Goal: Information Seeking & Learning: Learn about a topic

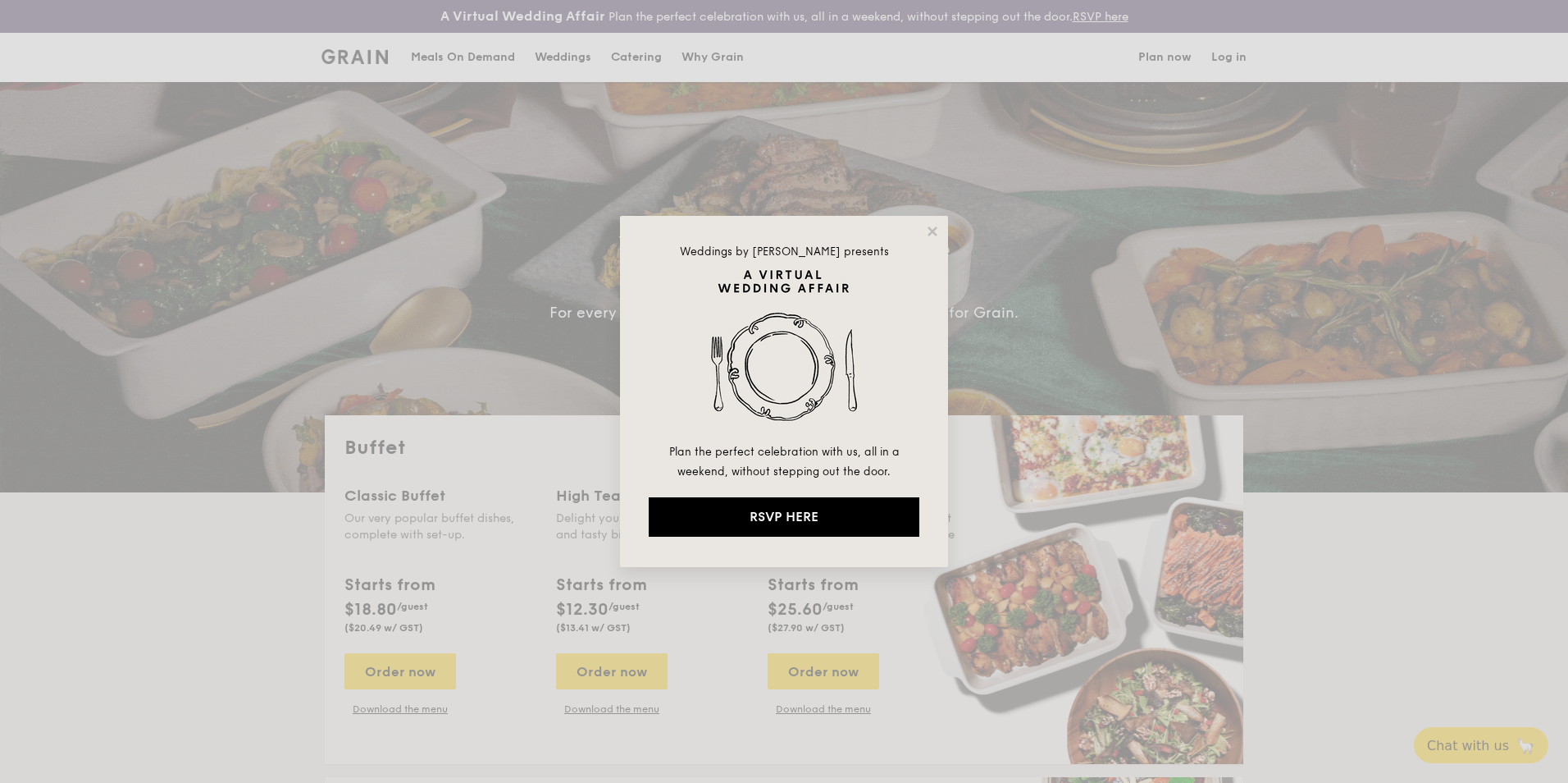
select select
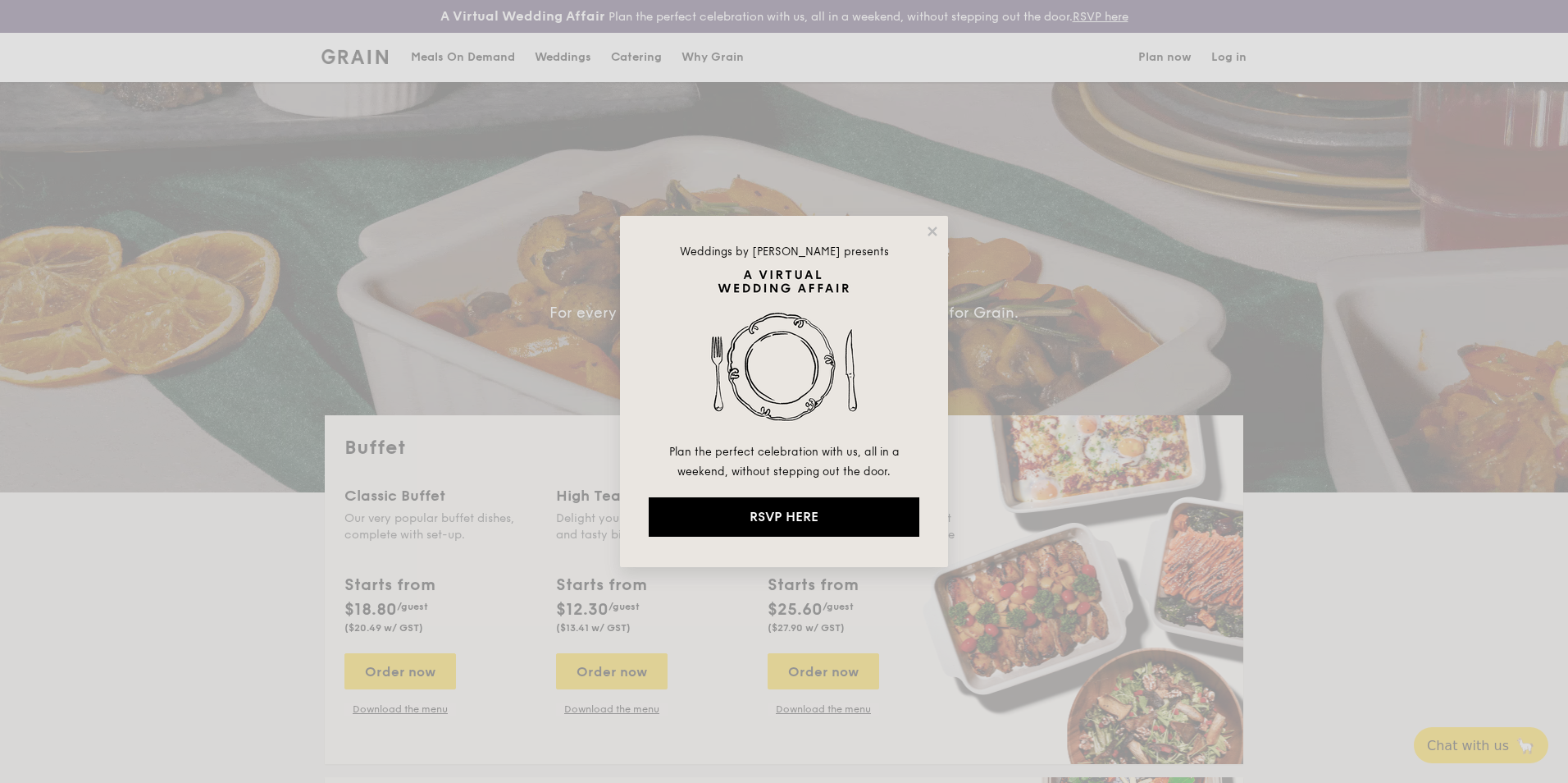
click at [932, 230] on icon at bounding box center [932, 232] width 15 height 15
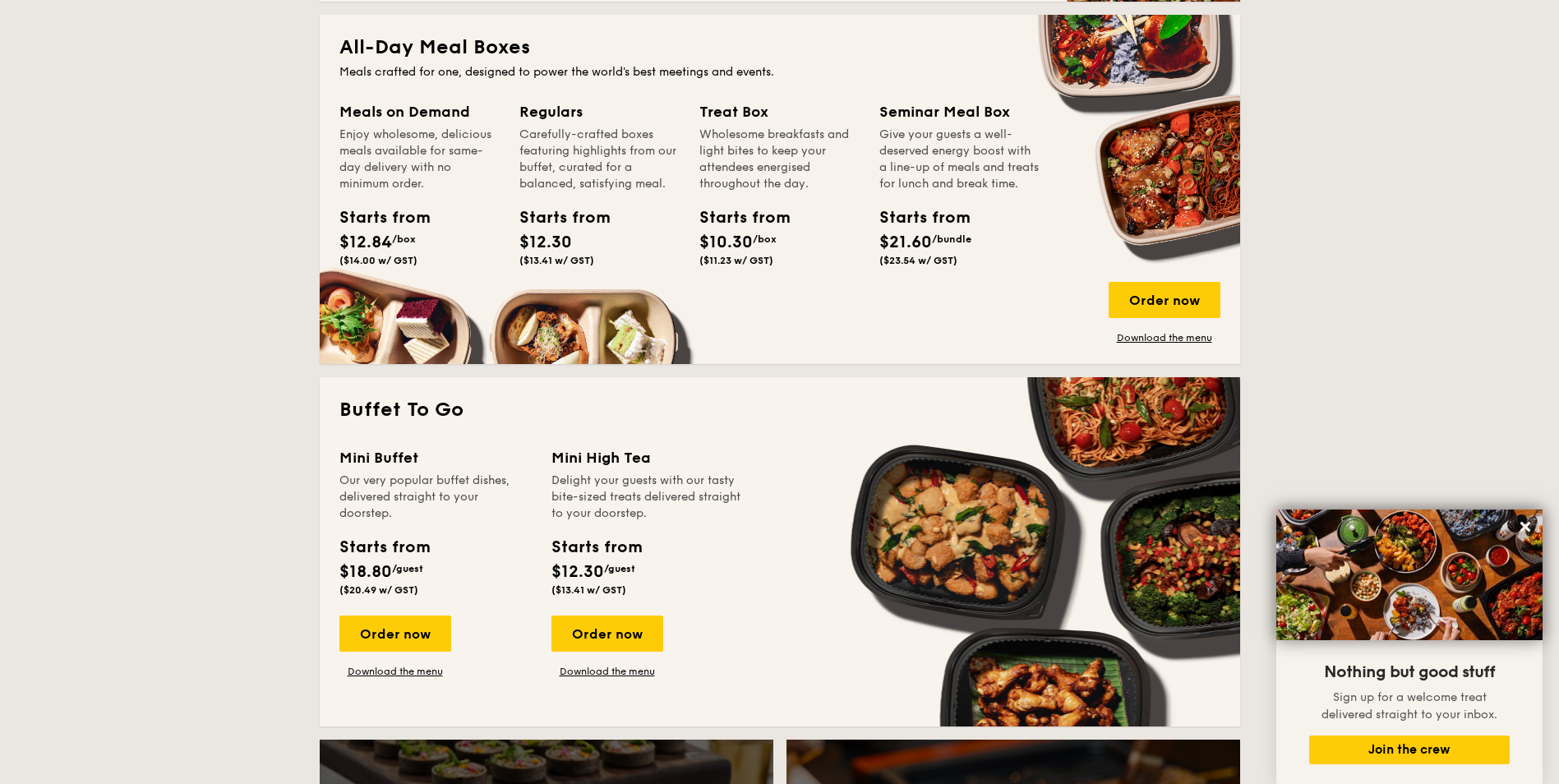
scroll to position [740, 0]
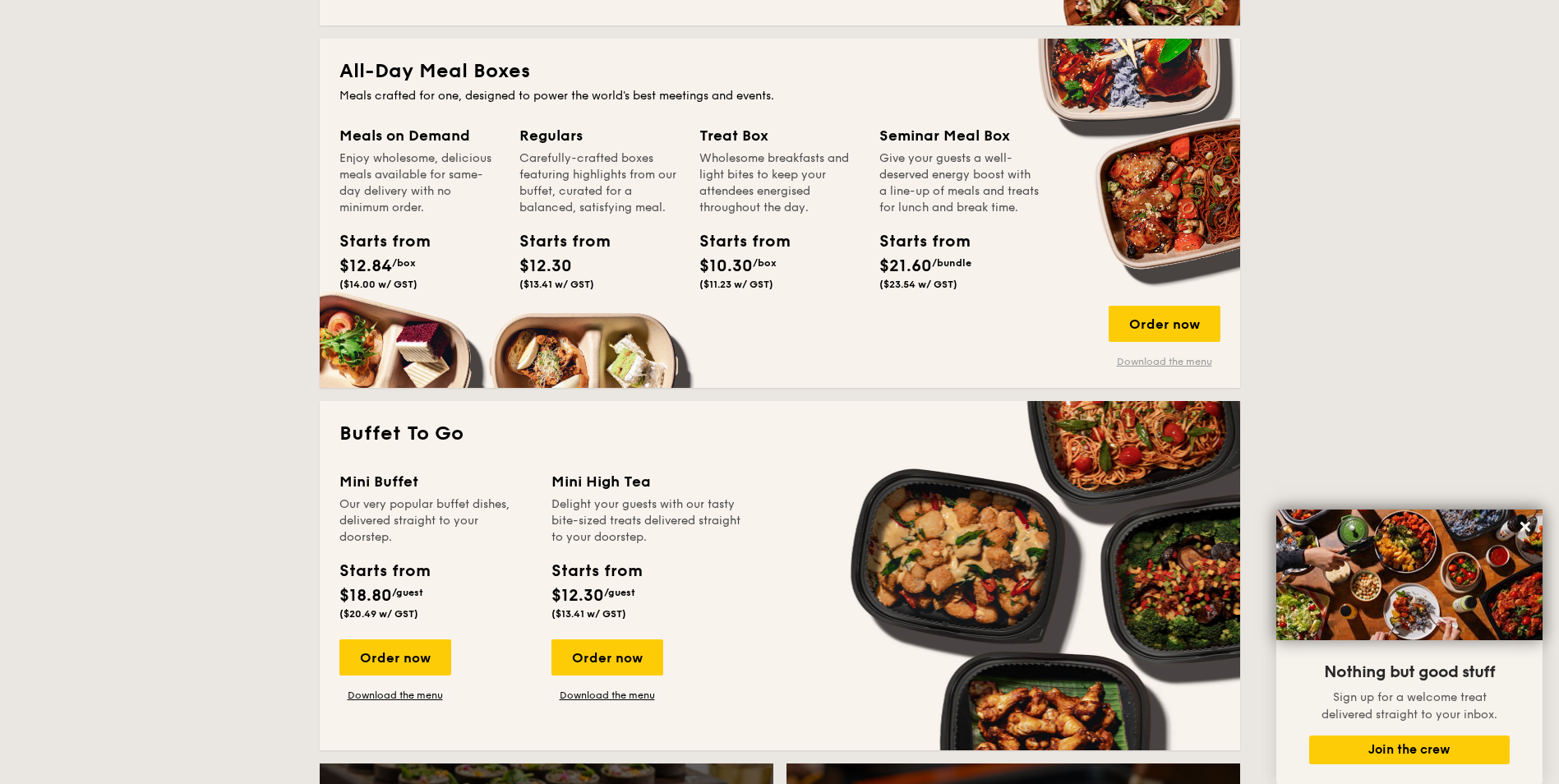
click at [1163, 360] on link "Download the menu" at bounding box center [1164, 362] width 111 height 13
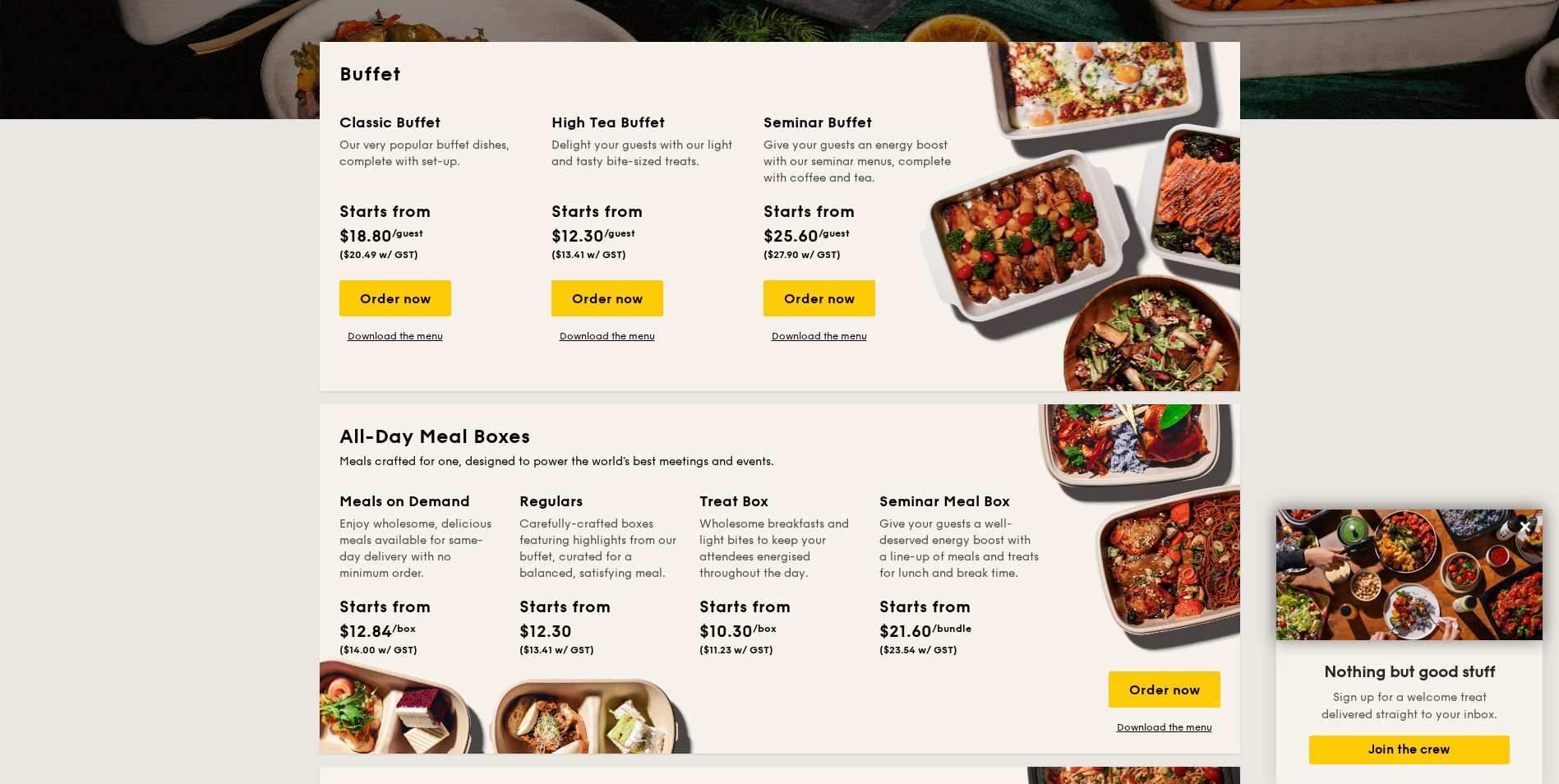
scroll to position [0, 0]
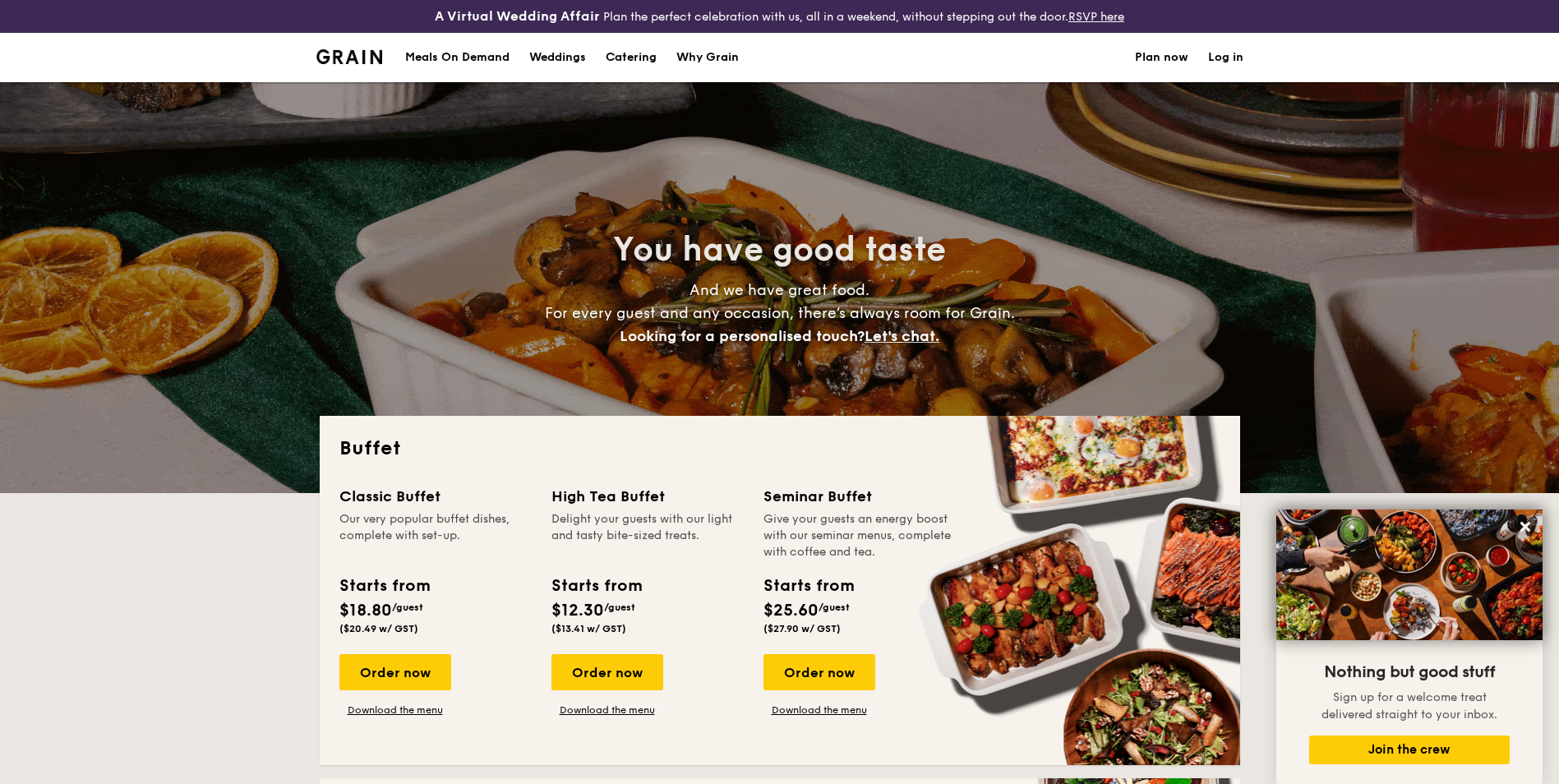
click at [709, 60] on div "Why Grain" at bounding box center [708, 58] width 63 height 50
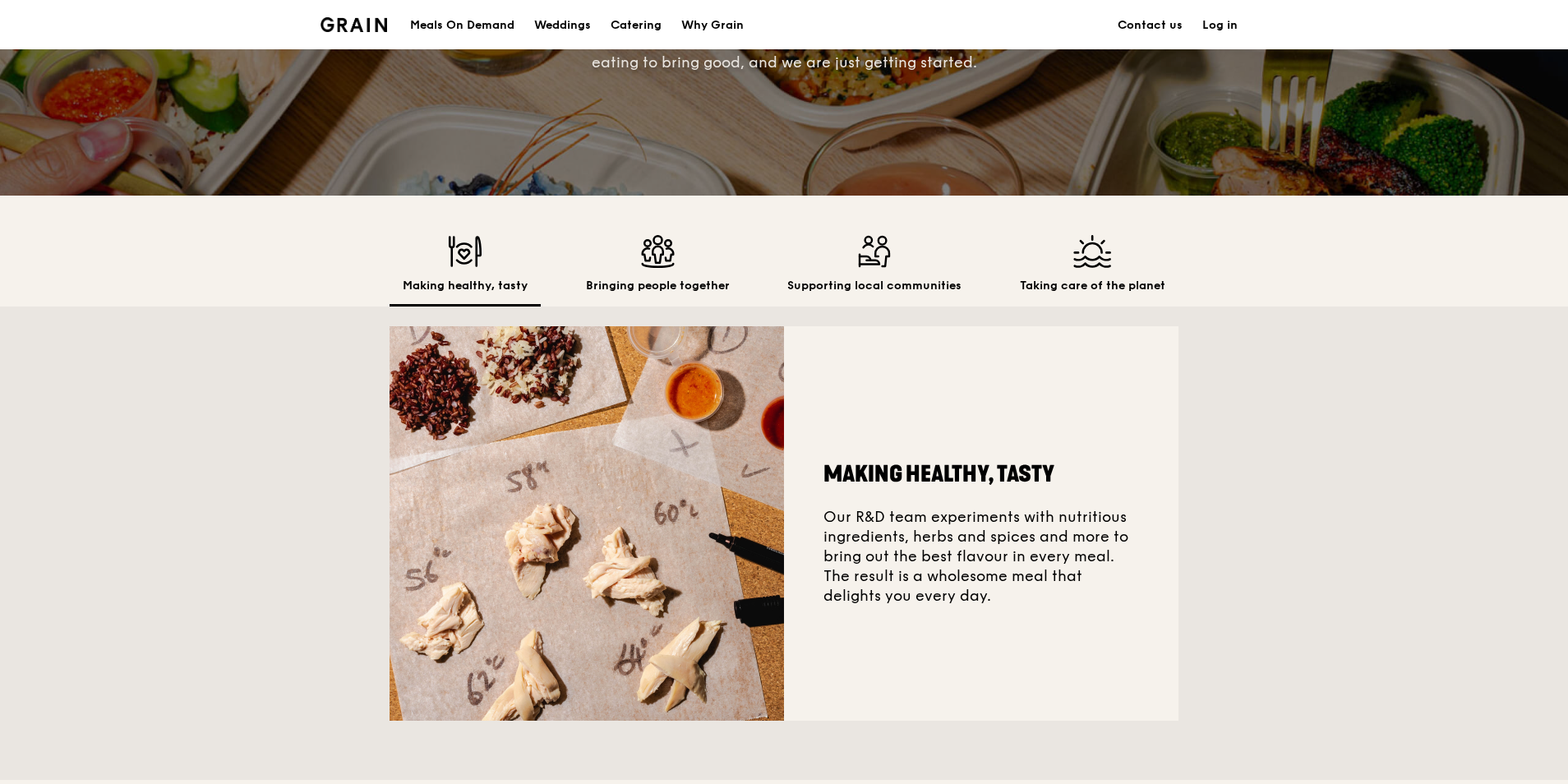
scroll to position [329, 0]
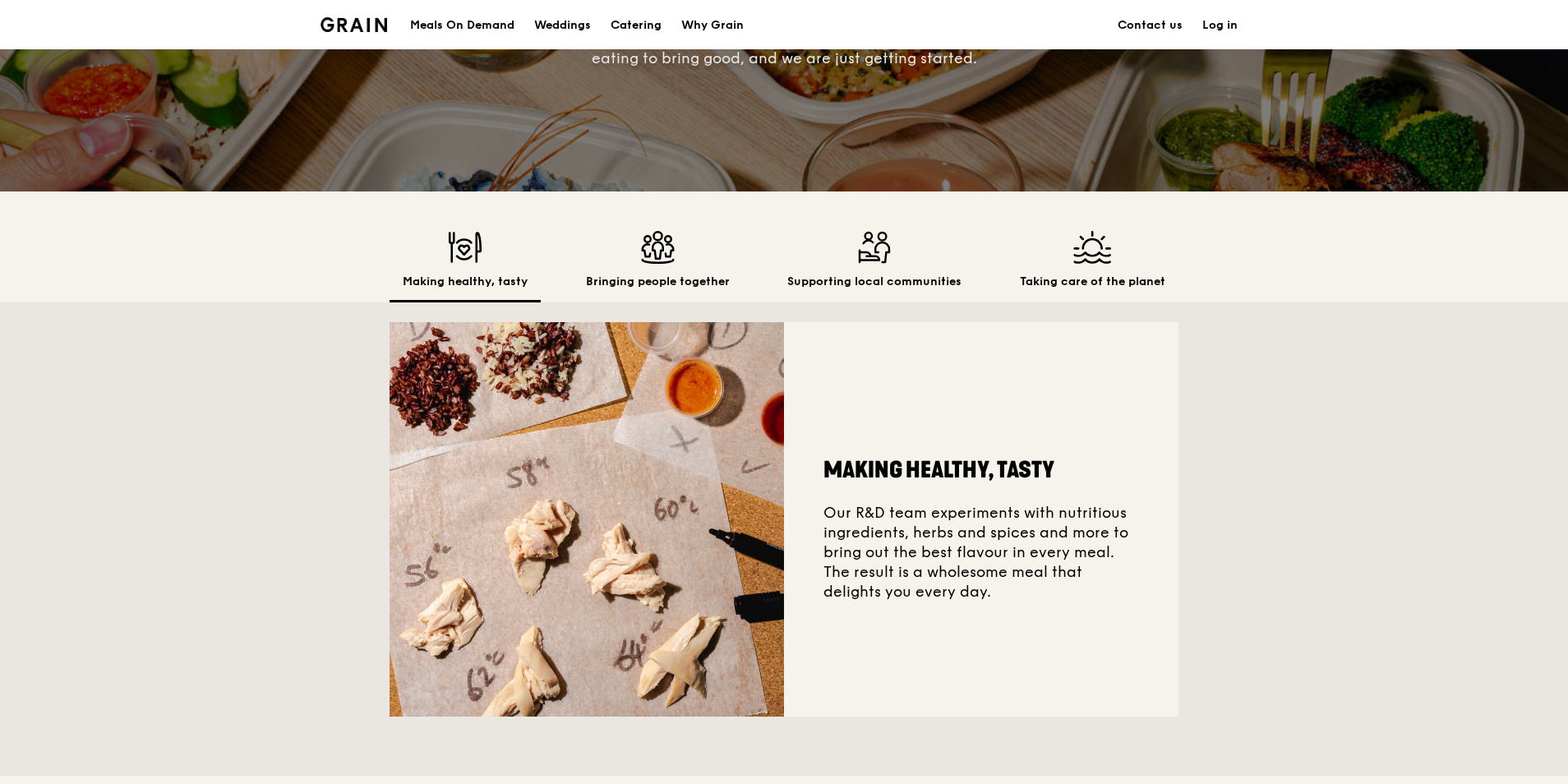
drag, startPoint x: 495, startPoint y: 295, endPoint x: 681, endPoint y: 300, distance: 186.1
click at [679, 300] on div "Making healthy, tasty Bringing people together Supporting local communities Tak…" at bounding box center [783, 267] width 789 height 72
click at [1255, 336] on div "Making healthy, tasty Our R&D team experiments with nutritious ingredients, her…" at bounding box center [784, 519] width 1568 height 433
click at [645, 266] on div "Bringing people together" at bounding box center [657, 267] width 170 height 72
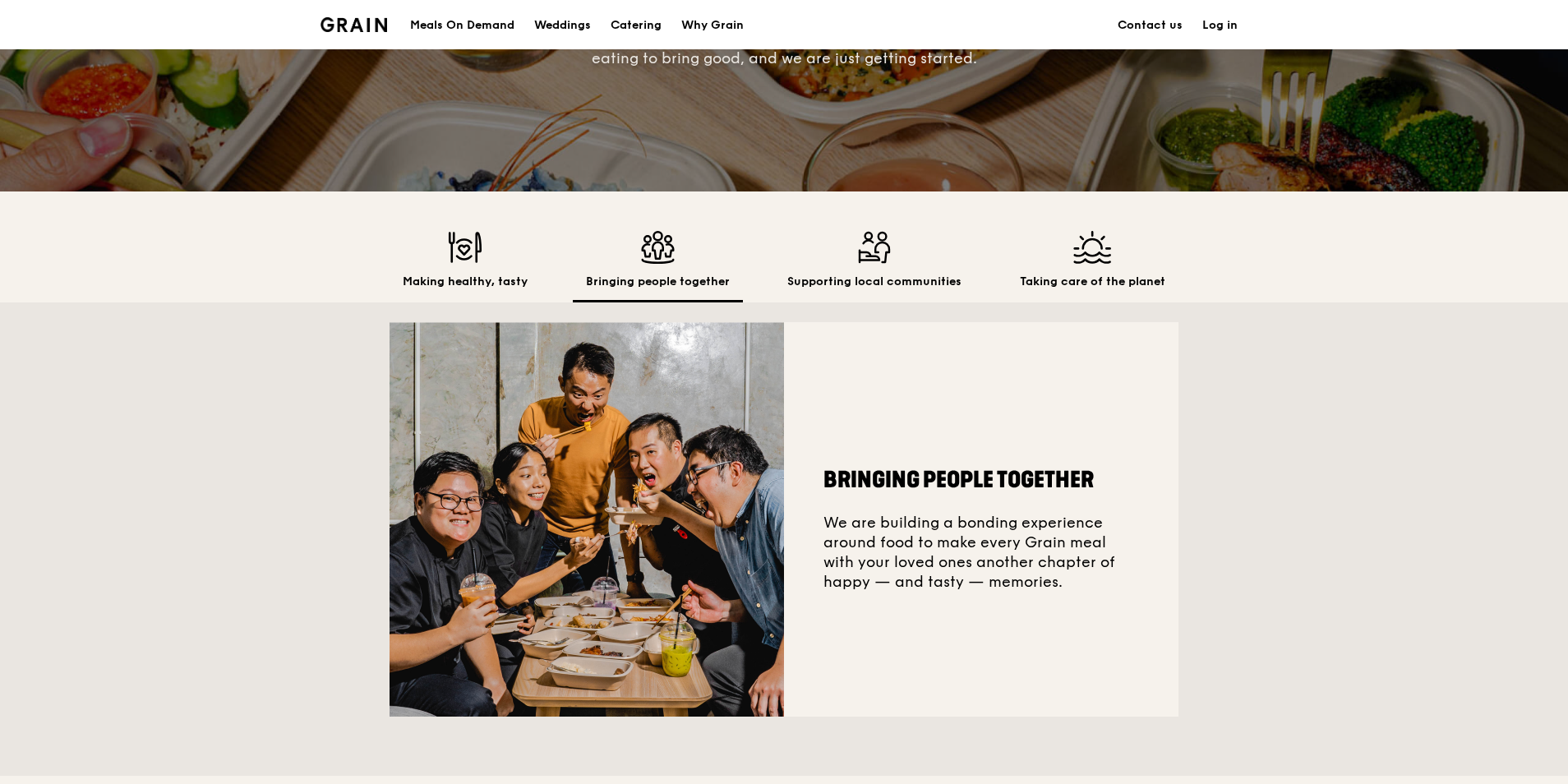
click at [878, 240] on img at bounding box center [873, 248] width 174 height 33
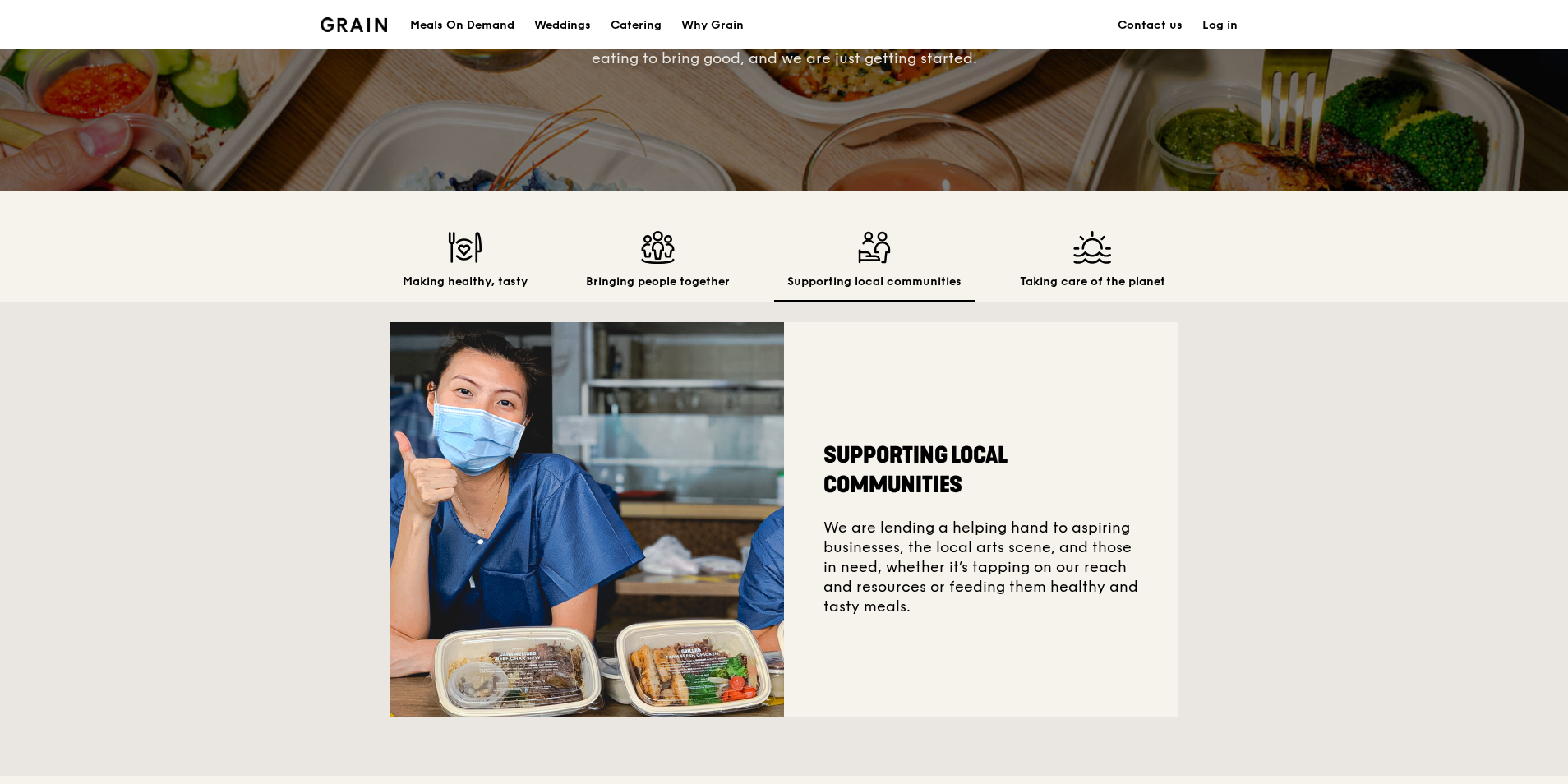
click at [1101, 262] on img at bounding box center [1092, 248] width 145 height 33
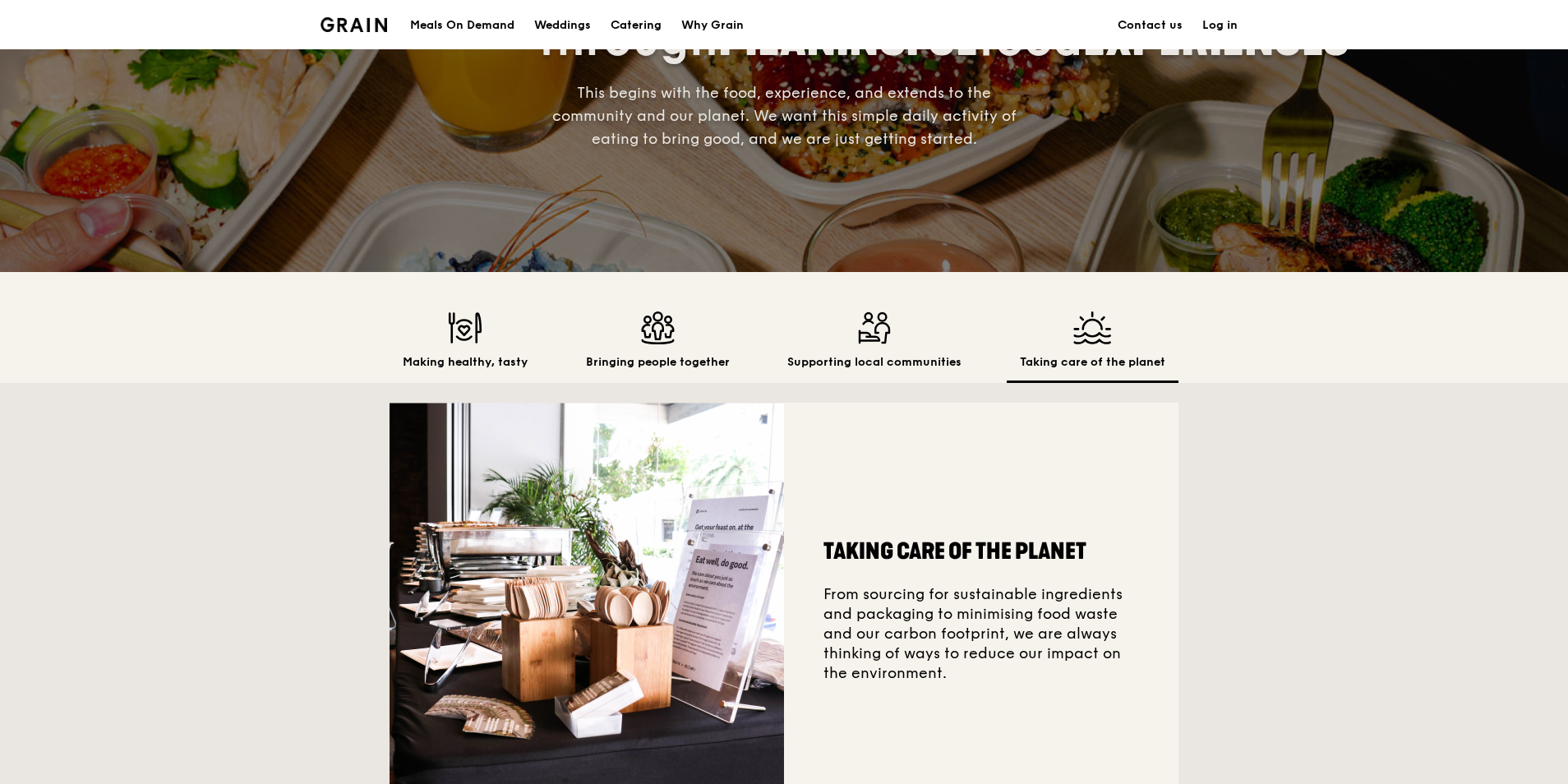
scroll to position [247, 0]
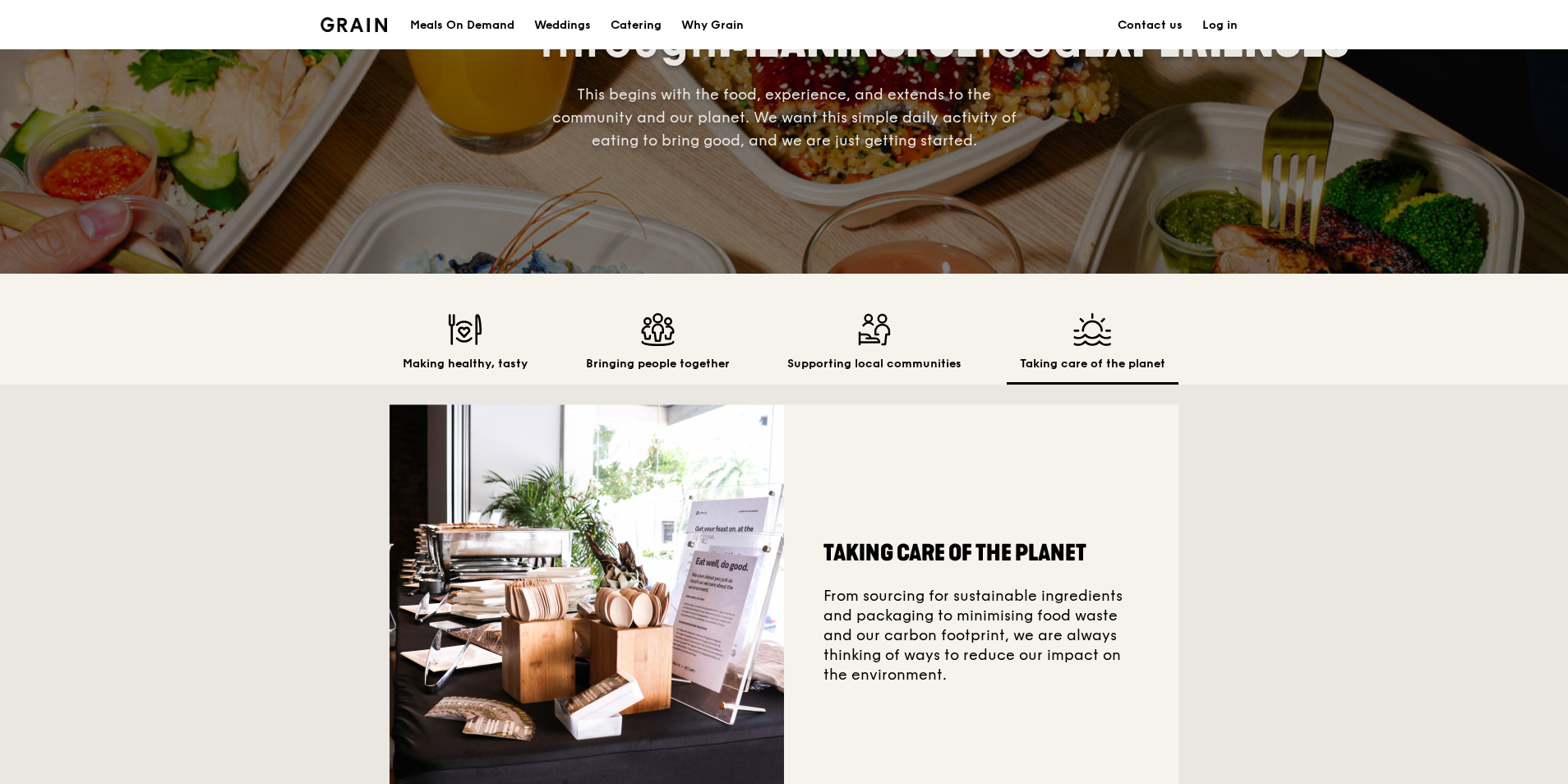
click at [864, 352] on div "Supporting local communities" at bounding box center [874, 349] width 201 height 72
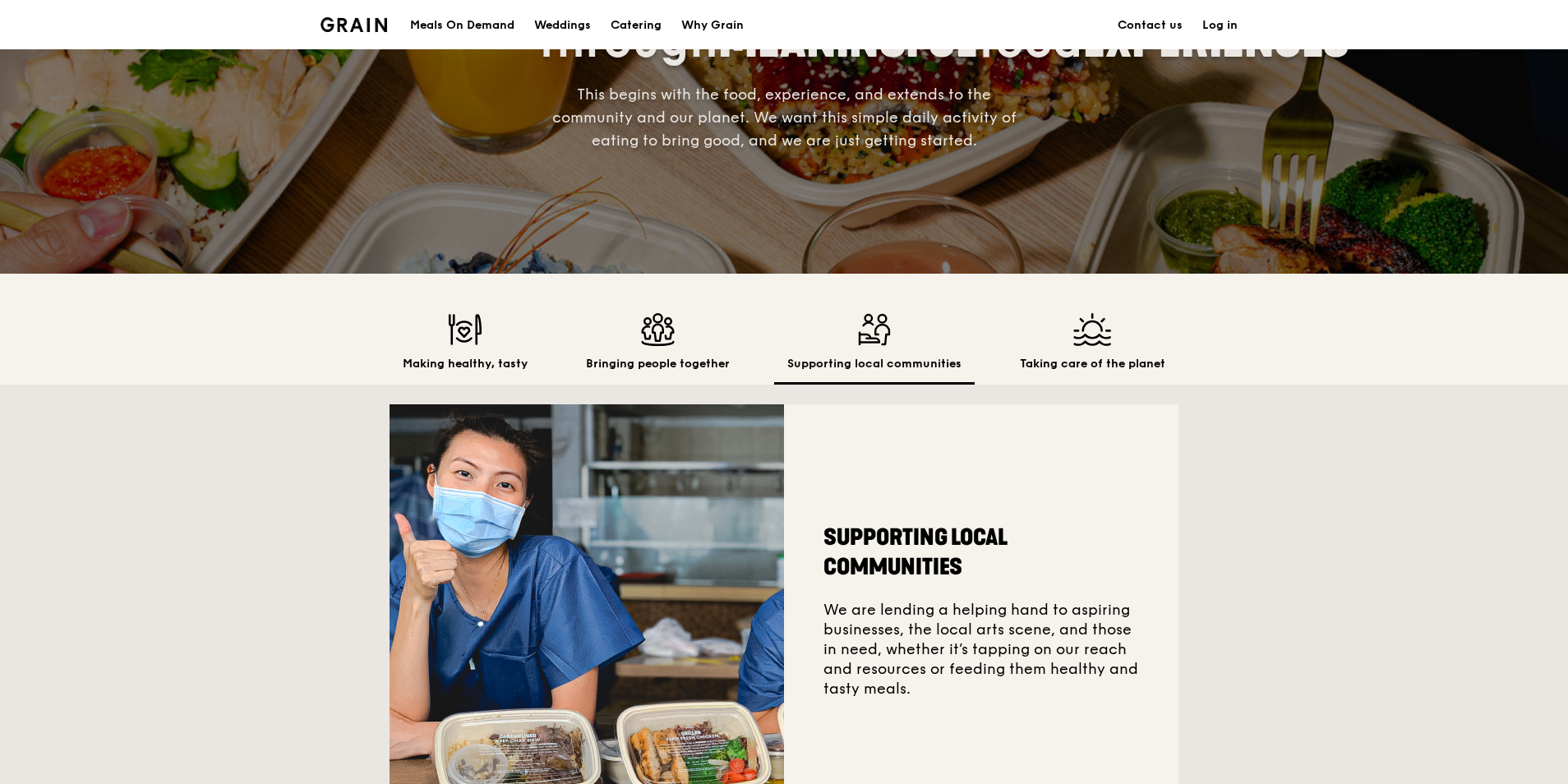
click at [489, 21] on div "Meals On Demand" at bounding box center [462, 26] width 104 height 50
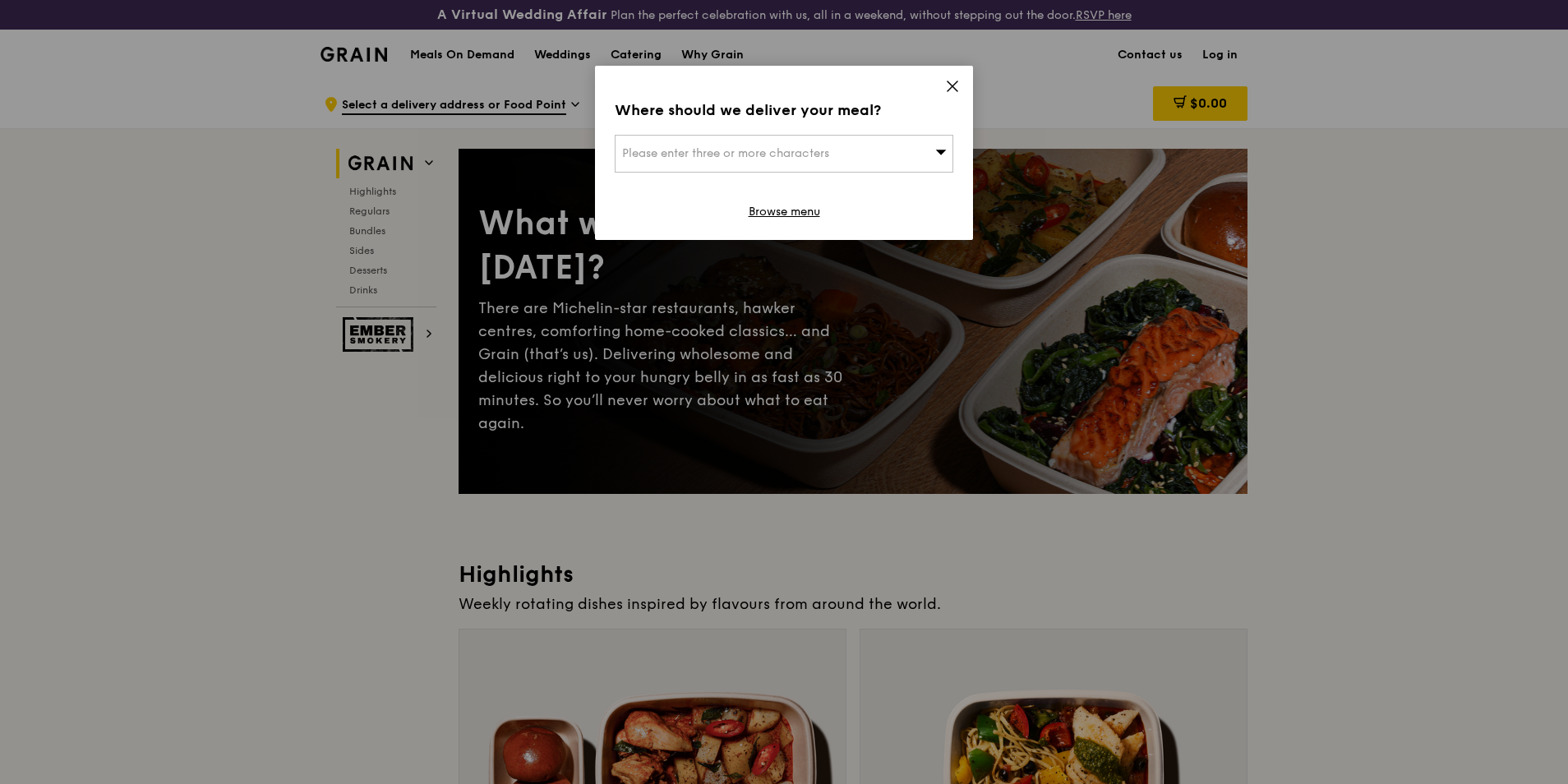
click at [958, 97] on span at bounding box center [952, 89] width 15 height 18
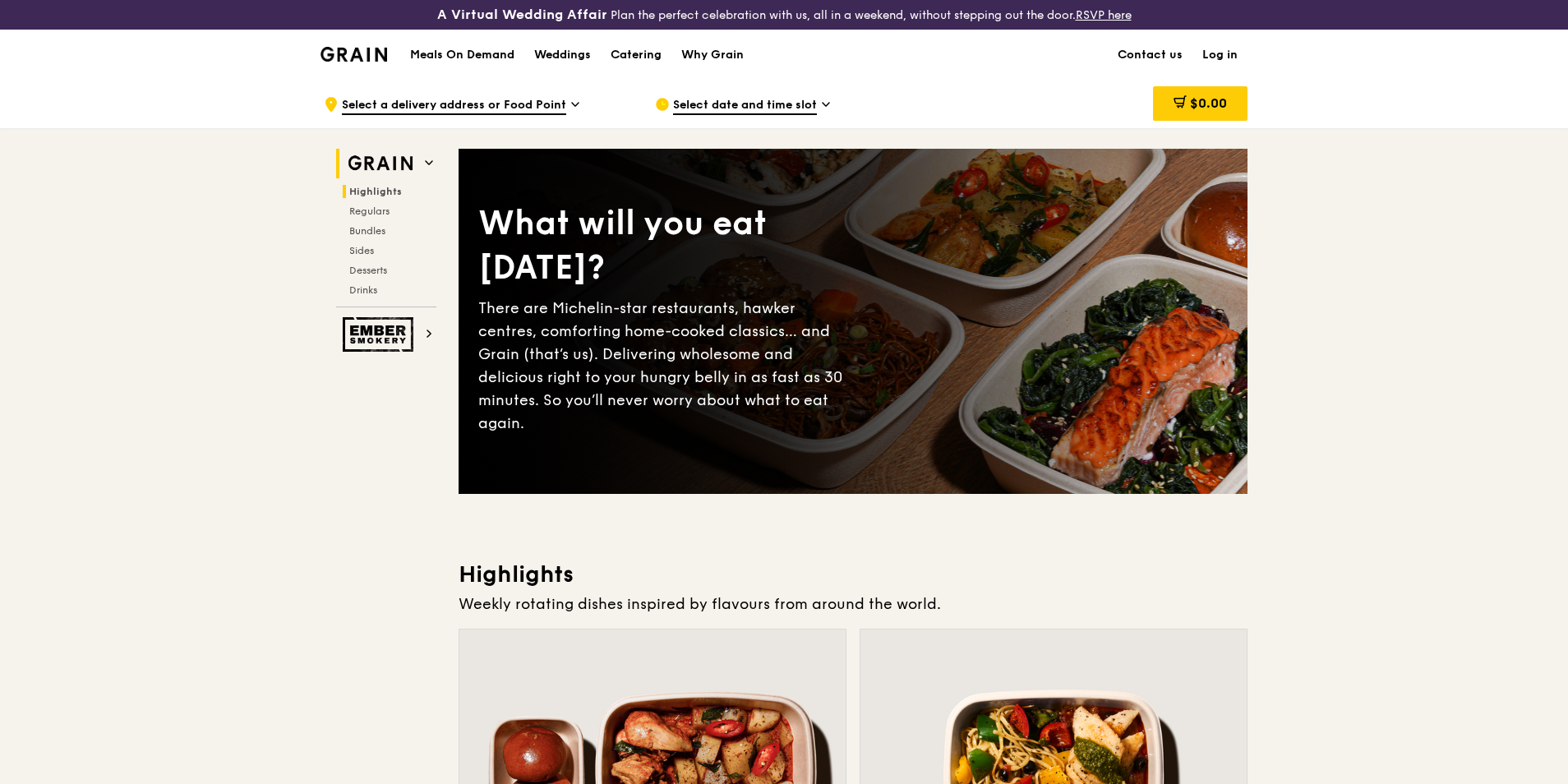
click at [355, 196] on span "Highlights" at bounding box center [375, 191] width 52 height 12
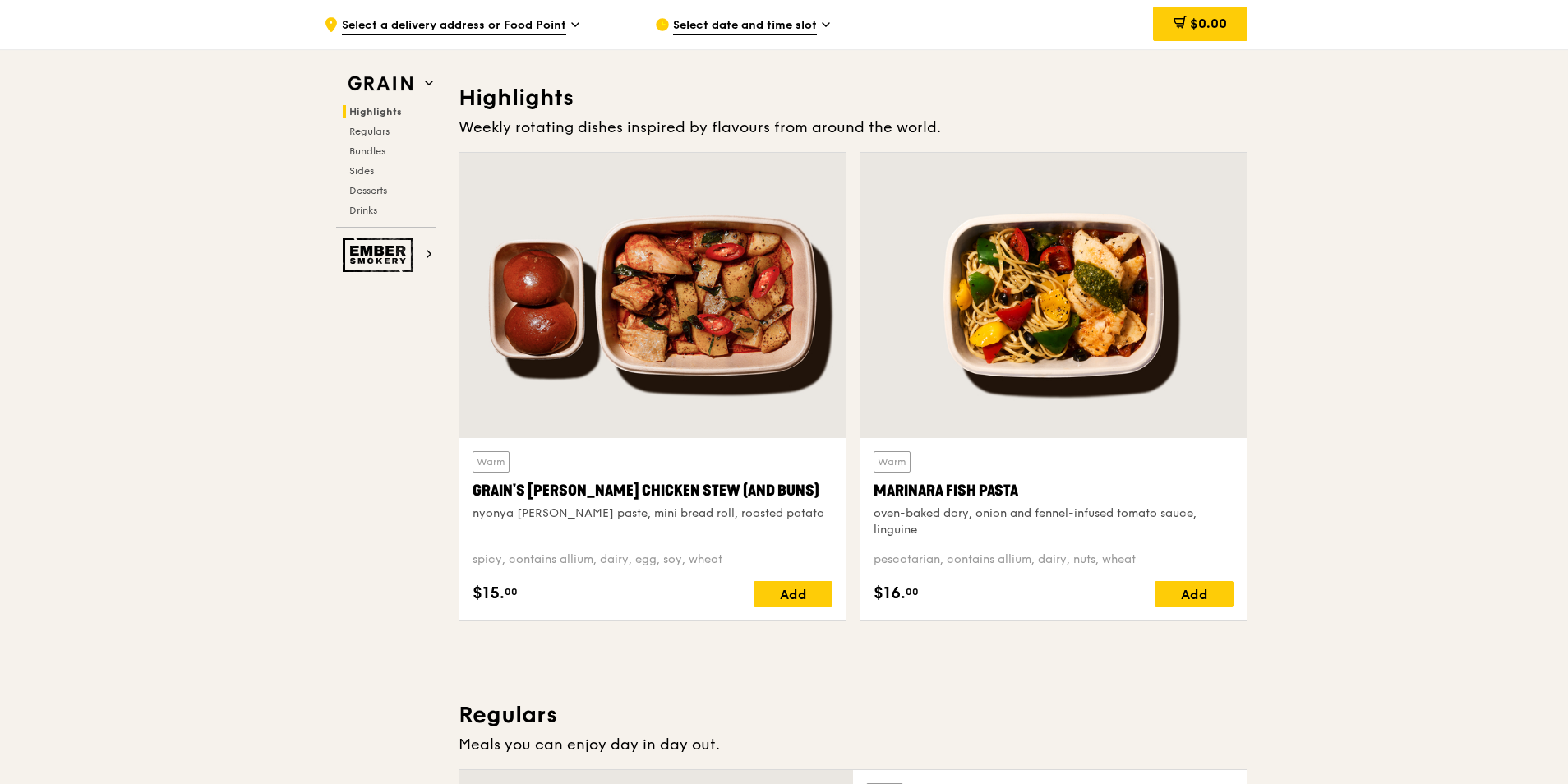
scroll to position [494, 0]
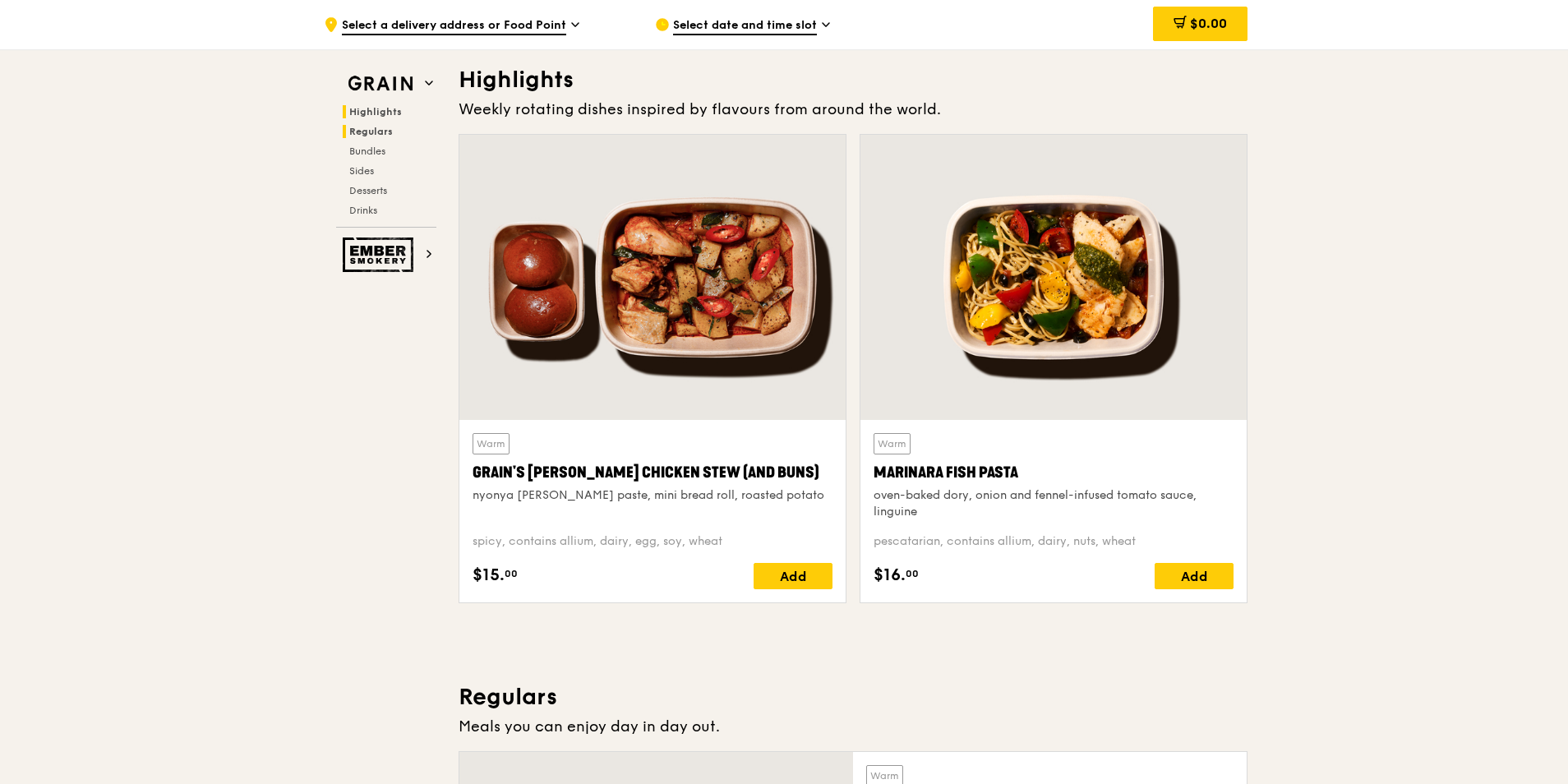
click at [377, 130] on span "Regulars" at bounding box center [371, 132] width 43 height 12
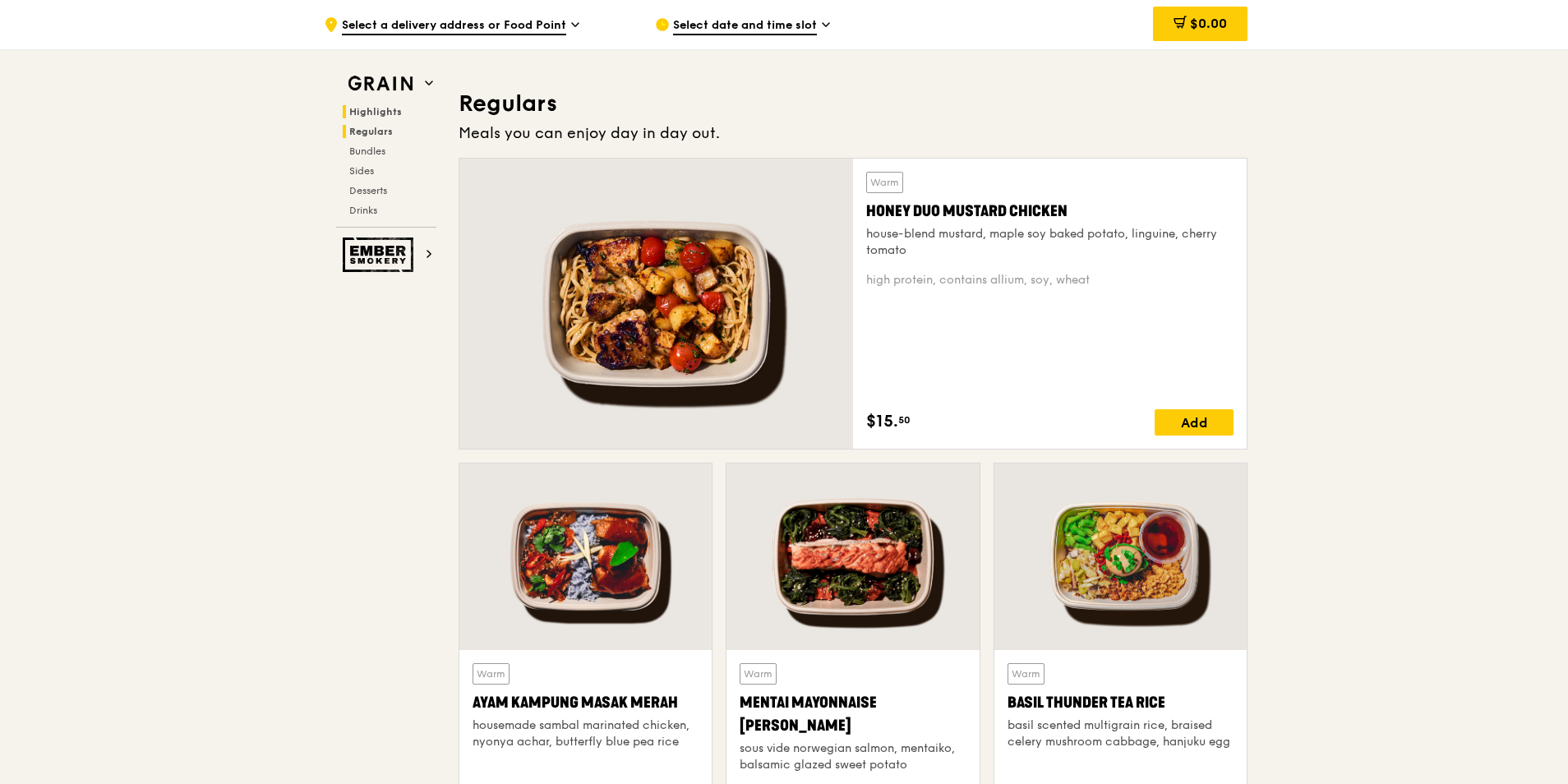
scroll to position [1110, 0]
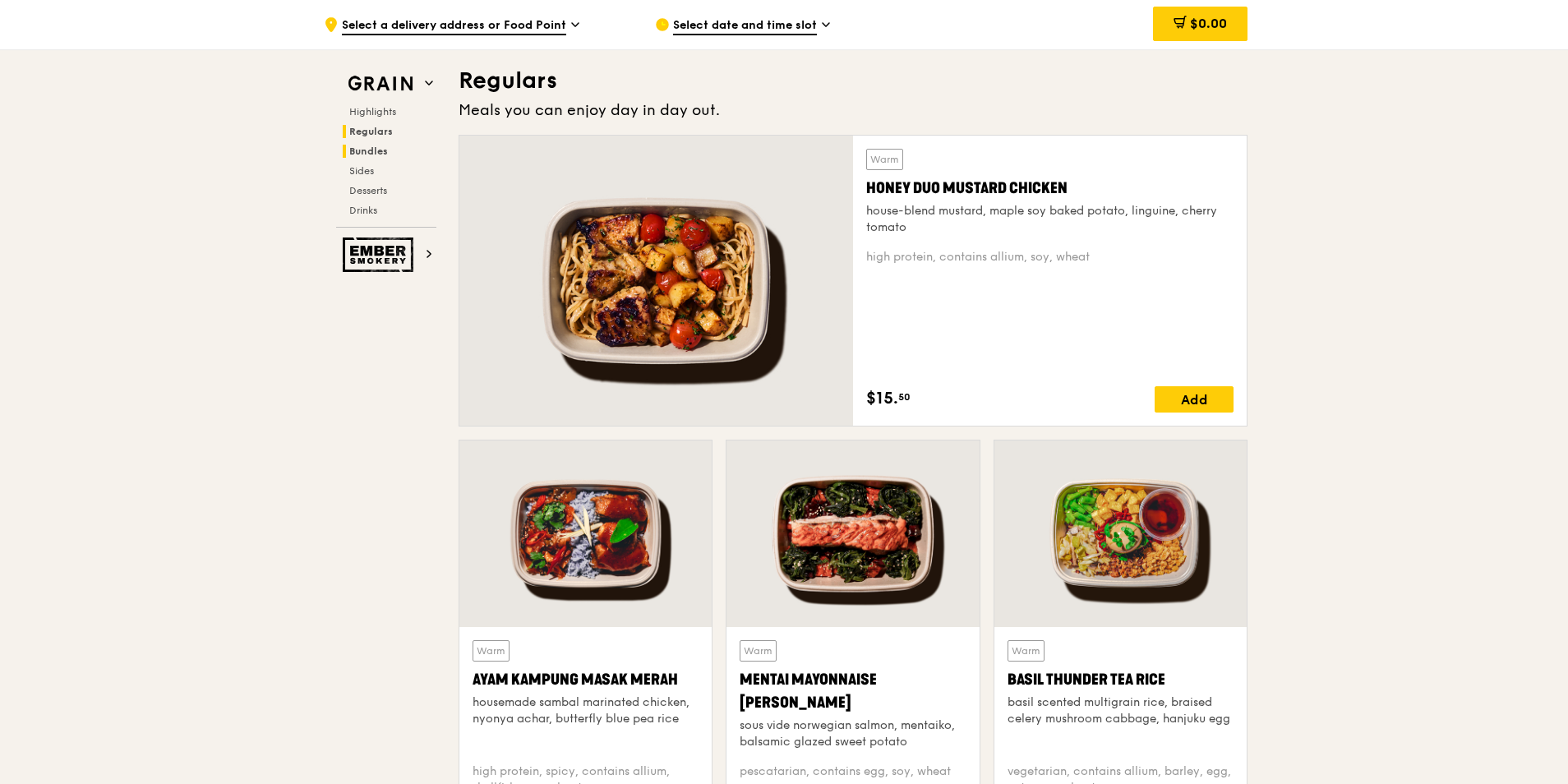
click at [375, 149] on span "Bundles" at bounding box center [369, 151] width 39 height 12
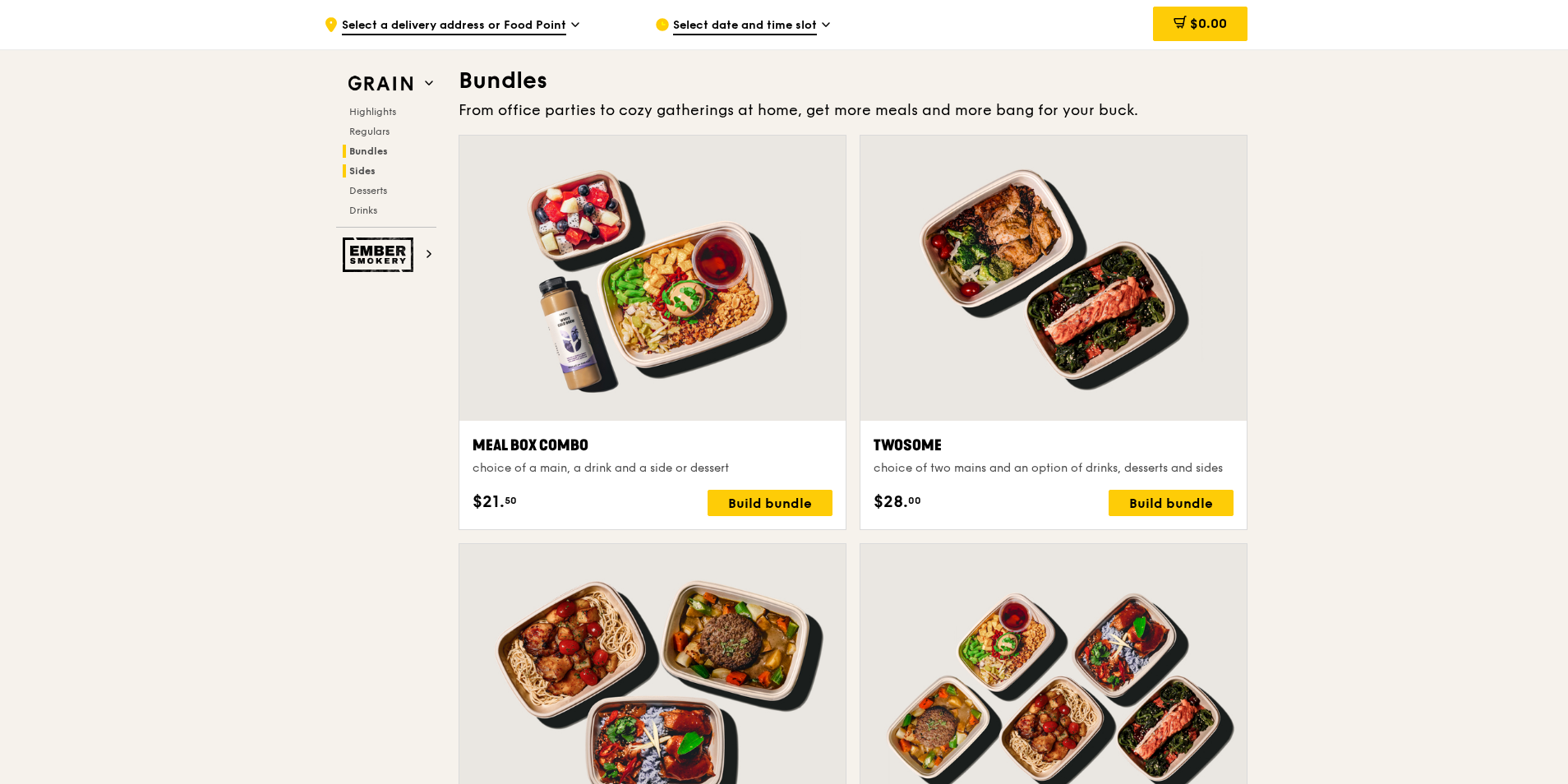
click at [375, 166] on h2 "Sides" at bounding box center [389, 171] width 94 height 13
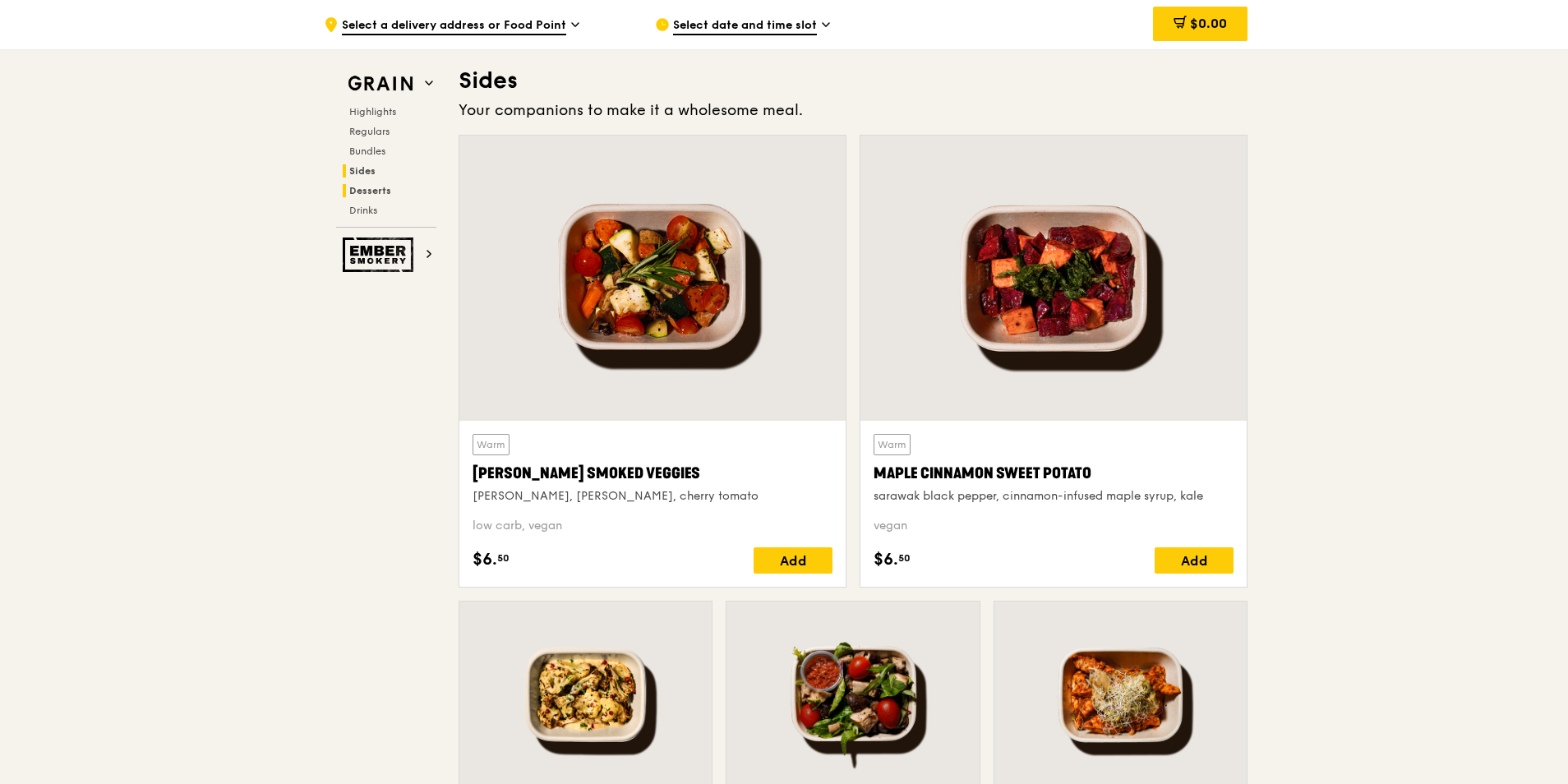
click at [375, 190] on span "Desserts" at bounding box center [371, 190] width 42 height 12
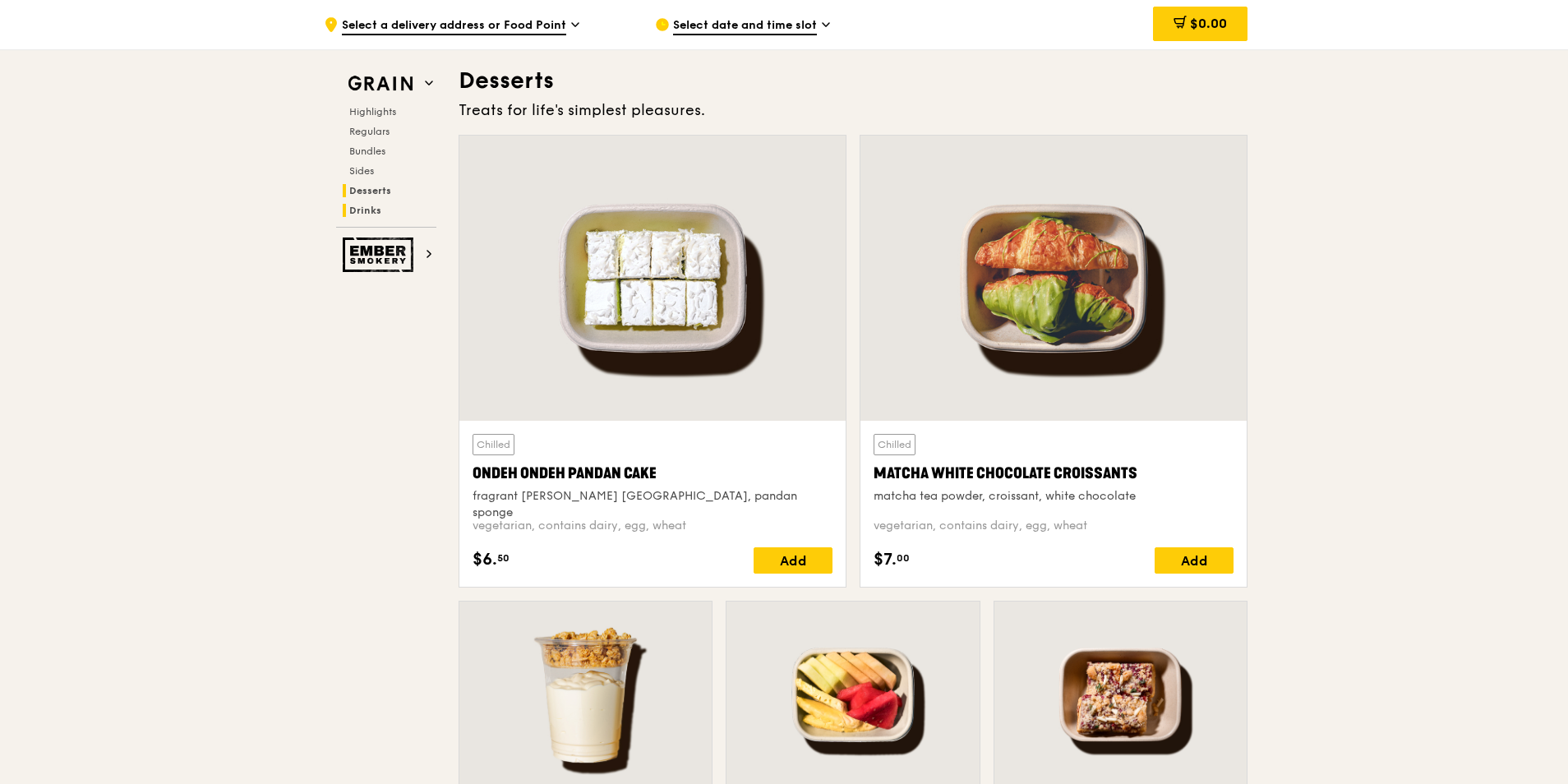
click at [375, 209] on span "Drinks" at bounding box center [365, 210] width 32 height 12
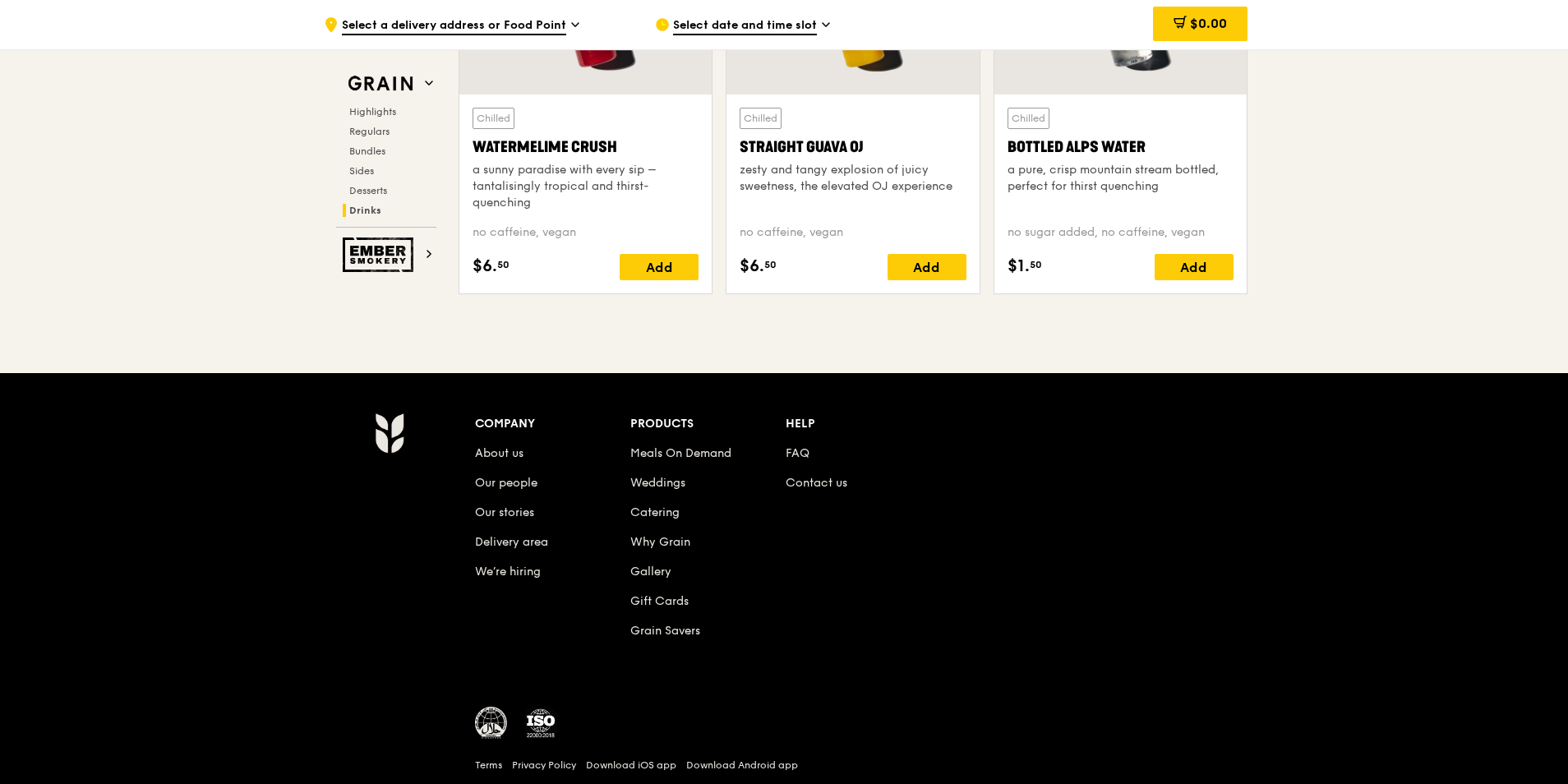
scroll to position [6785, 0]
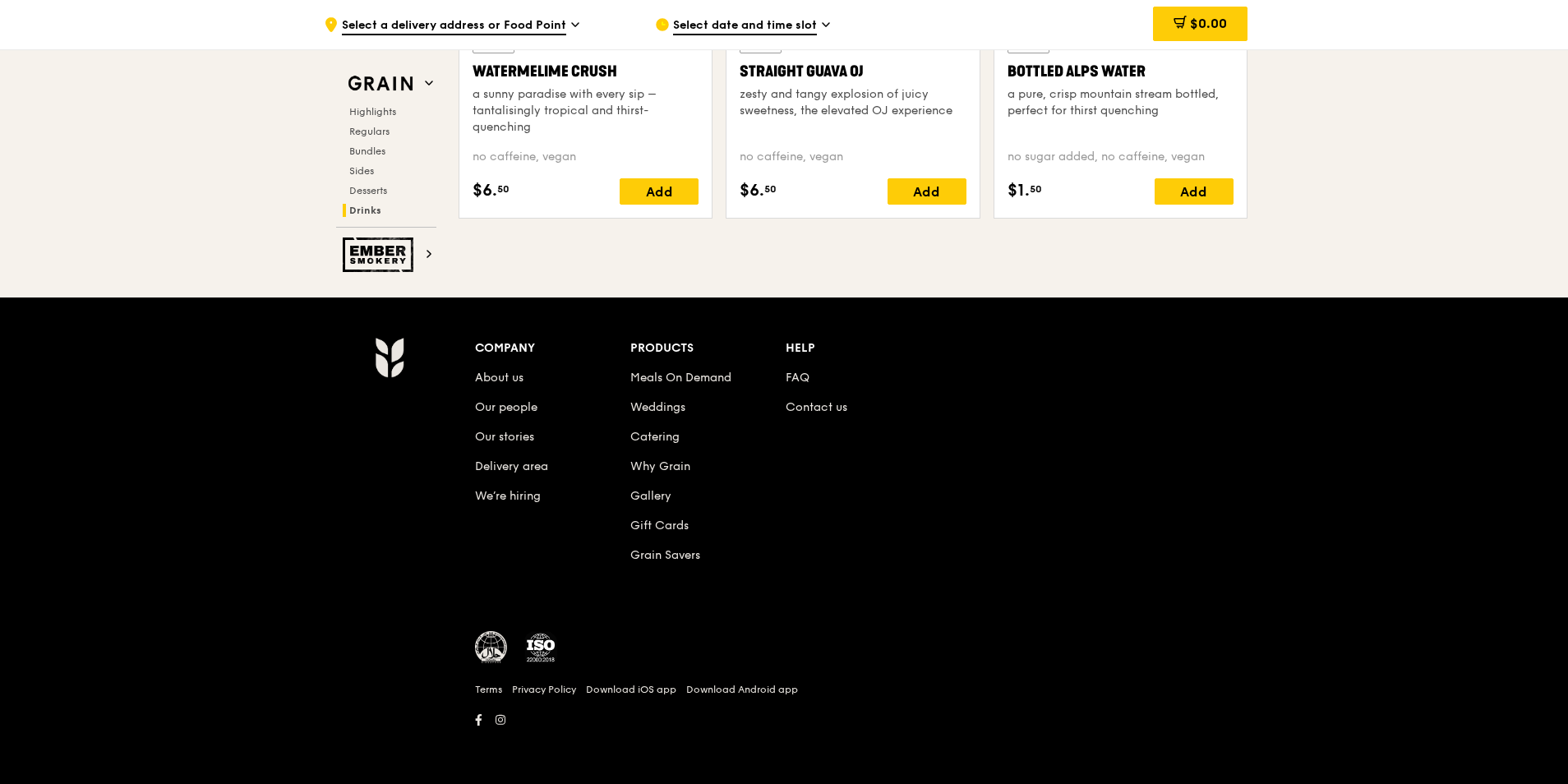
click at [497, 654] on img at bounding box center [491, 648] width 33 height 33
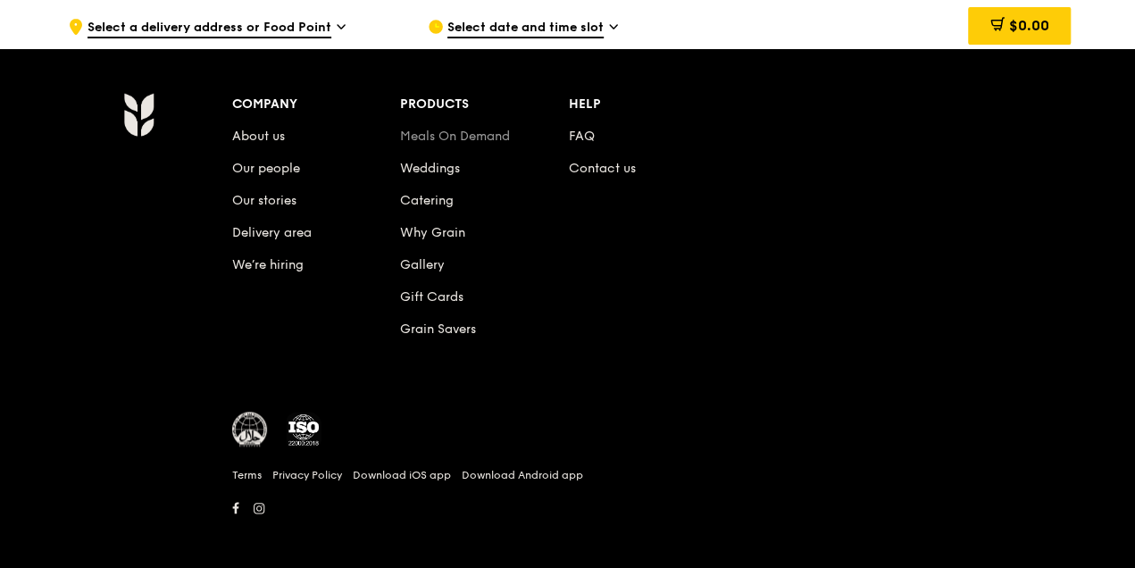
scroll to position [7656, 0]
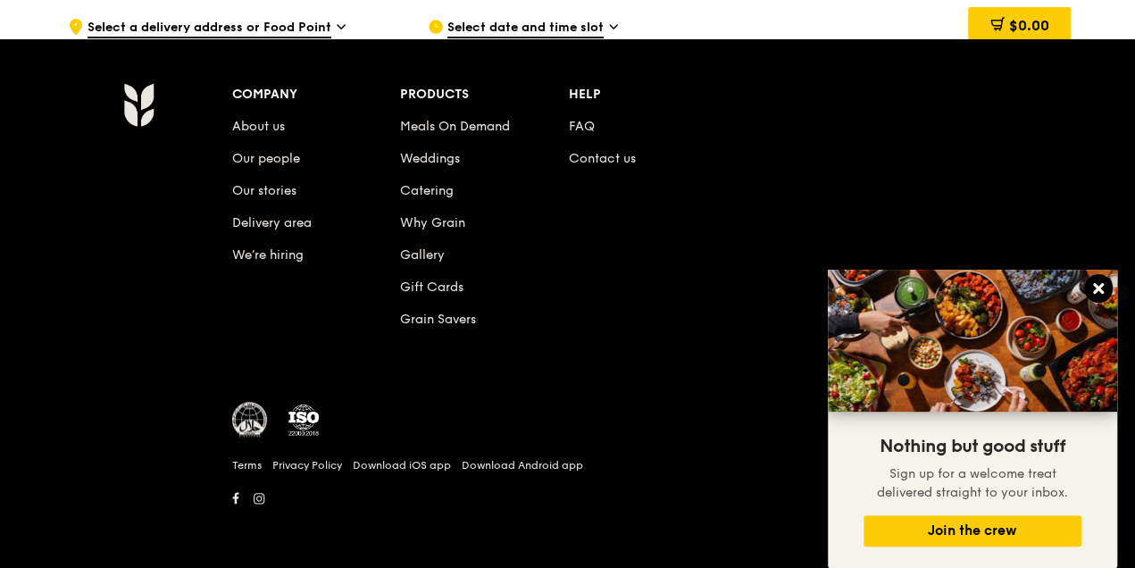
click at [1092, 288] on icon at bounding box center [1098, 288] width 16 height 16
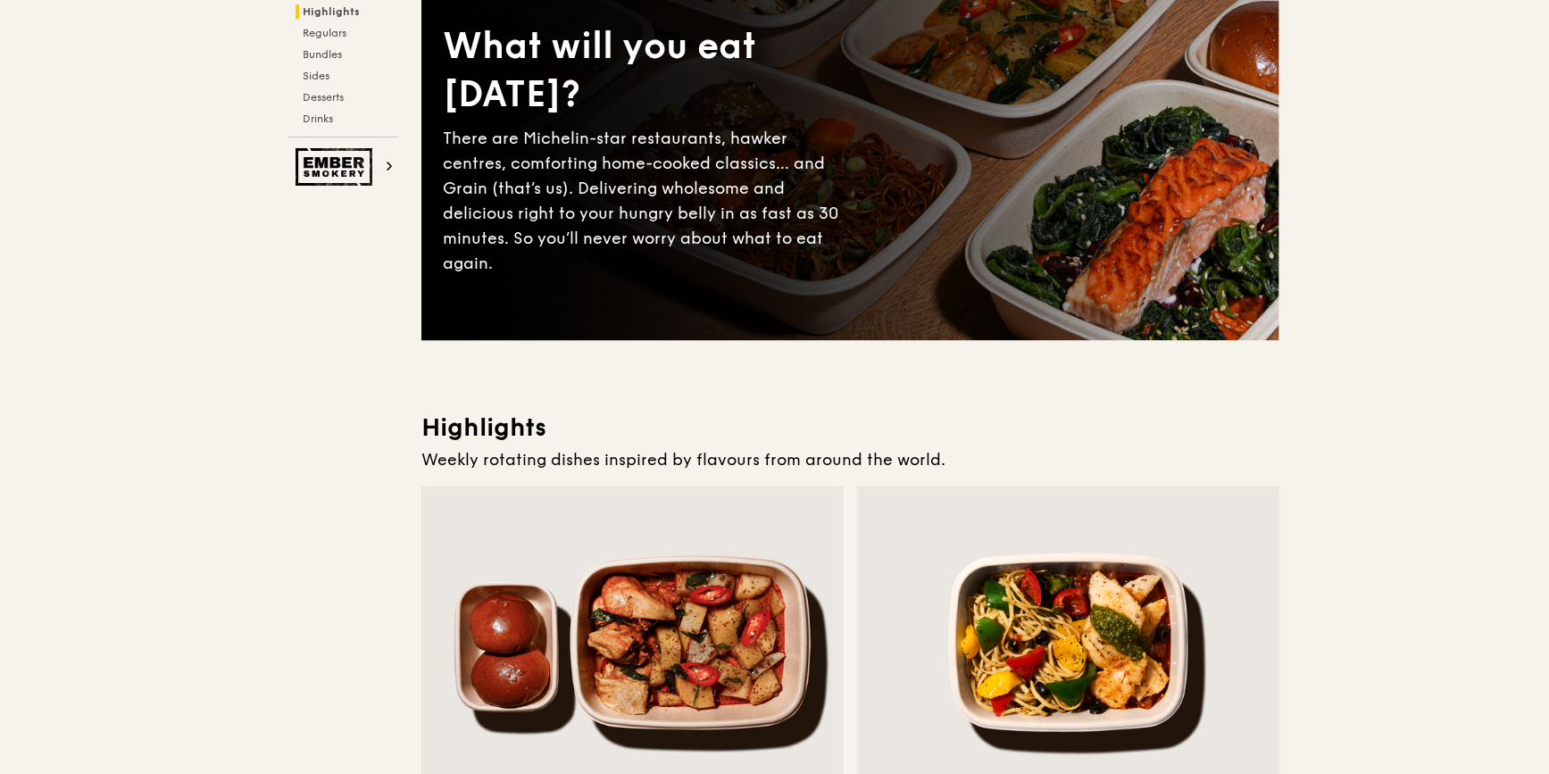
scroll to position [0, 0]
